Goal: Transaction & Acquisition: Book appointment/travel/reservation

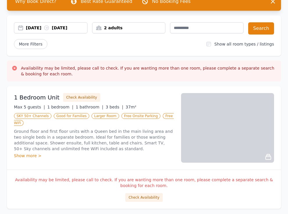
scroll to position [44, 0]
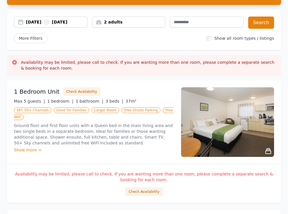
click at [26, 150] on div "Show more >" at bounding box center [94, 150] width 160 height 6
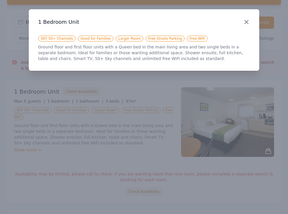
click at [244, 22] on icon "button" at bounding box center [246, 22] width 7 height 7
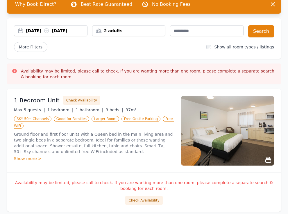
scroll to position [34, 0]
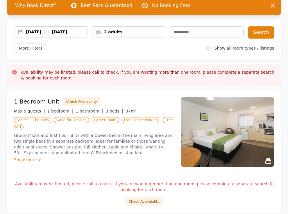
click at [49, 31] on div "[DATE] [DATE]" at bounding box center [56, 32] width 61 height 6
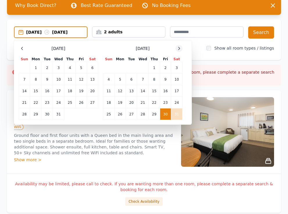
click at [179, 51] on icon at bounding box center [178, 48] width 5 height 5
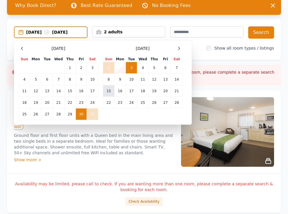
click at [110, 97] on td "15" at bounding box center [108, 91] width 11 height 12
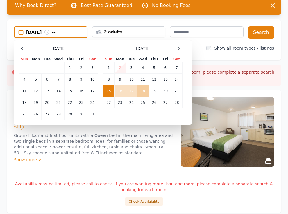
click at [146, 91] on td "18" at bounding box center [142, 91] width 11 height 12
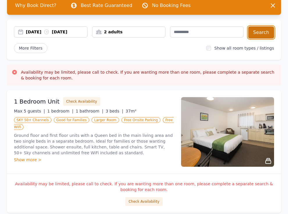
click at [263, 31] on button "Search" at bounding box center [261, 32] width 26 height 12
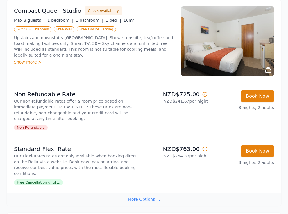
scroll to position [101, 0]
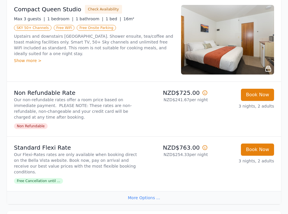
click at [205, 92] on icon at bounding box center [205, 93] width 4 height 4
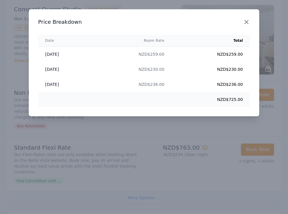
click at [245, 22] on icon "button" at bounding box center [245, 21] width 3 height 3
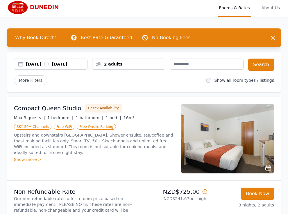
scroll to position [0, 0]
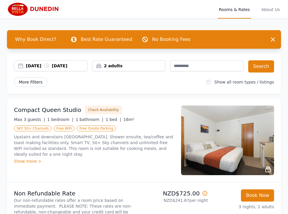
click at [32, 81] on span "More Filters" at bounding box center [30, 82] width 33 height 10
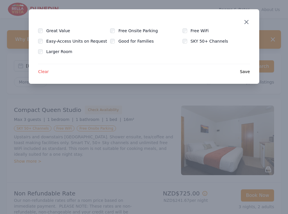
click at [245, 20] on icon "button" at bounding box center [246, 22] width 7 height 7
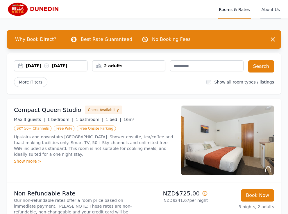
click at [268, 10] on span "About Us" at bounding box center [270, 9] width 21 height 19
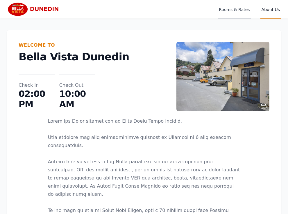
click at [224, 9] on span "Rooms & Rates" at bounding box center [233, 9] width 33 height 19
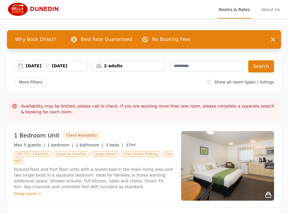
click at [60, 63] on div "[DATE] [DATE]" at bounding box center [56, 66] width 61 height 6
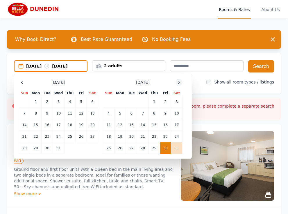
click at [176, 86] on div at bounding box center [178, 82] width 7 height 7
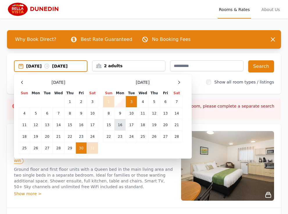
click at [120, 130] on td "16" at bounding box center [119, 125] width 11 height 12
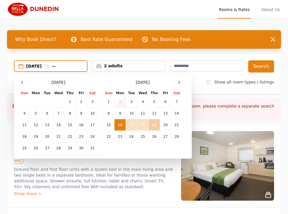
click at [154, 126] on td "19" at bounding box center [153, 125] width 11 height 12
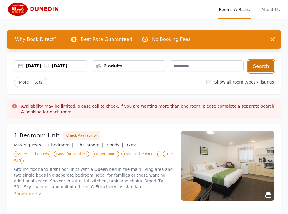
click at [258, 68] on button "Search" at bounding box center [261, 66] width 26 height 12
